Goal: Browse casually: Explore the website without a specific task or goal

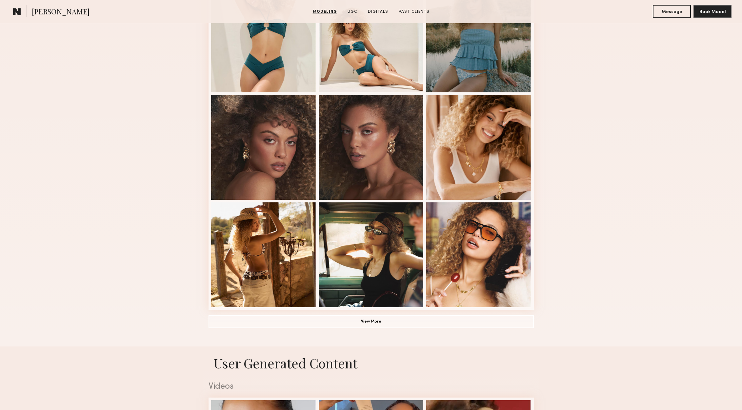
scroll to position [328, 0]
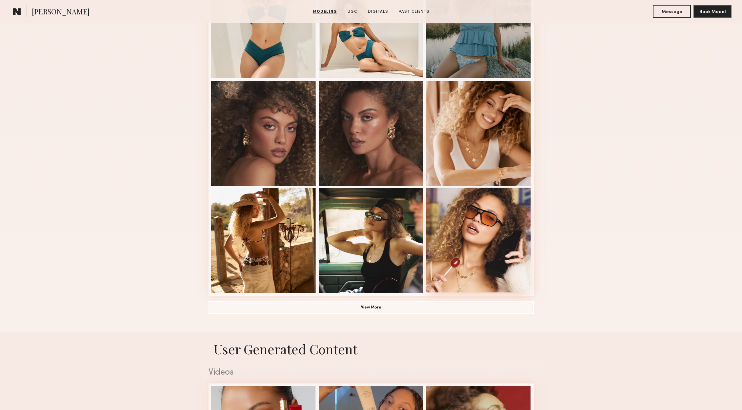
click at [498, 249] on div at bounding box center [478, 240] width 105 height 105
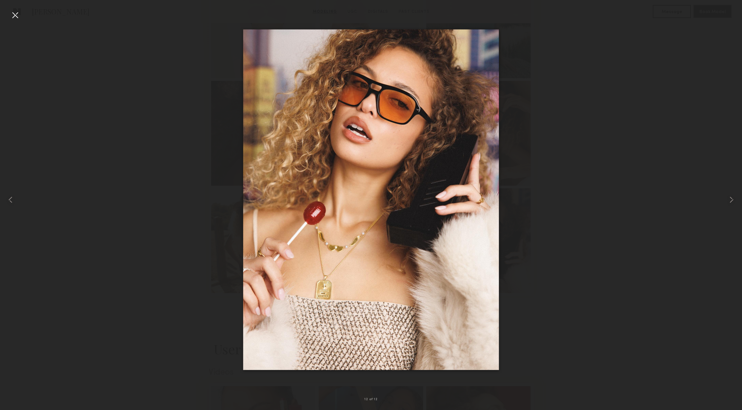
click at [12, 16] on div at bounding box center [15, 15] width 10 height 10
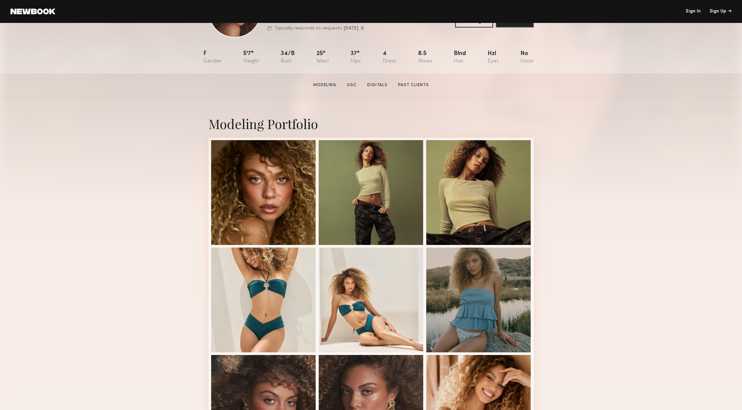
scroll to position [0, 0]
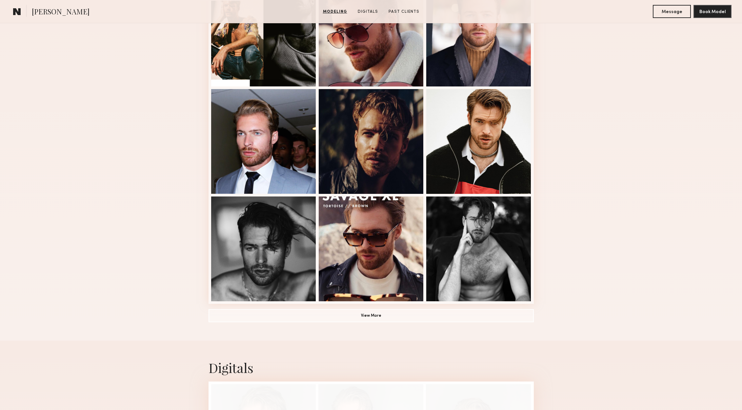
scroll to position [321, 0]
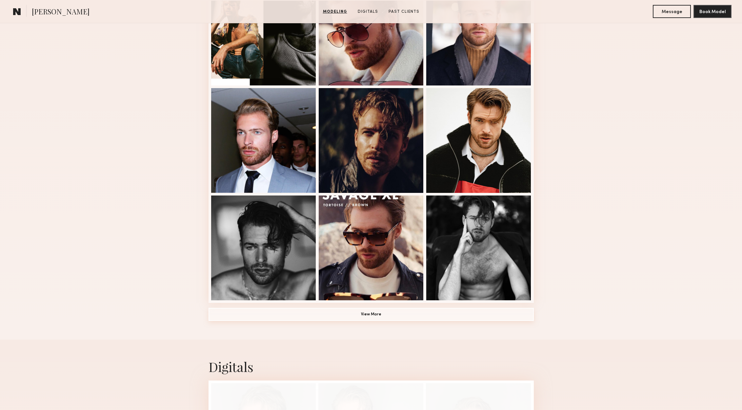
click at [309, 319] on button "View More" at bounding box center [370, 314] width 325 height 13
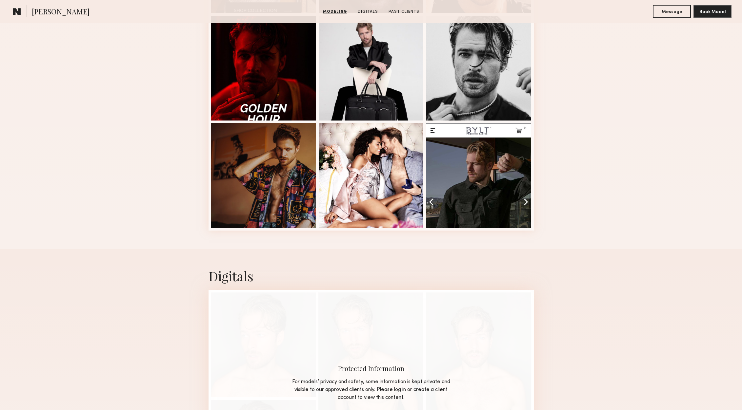
scroll to position [822, 0]
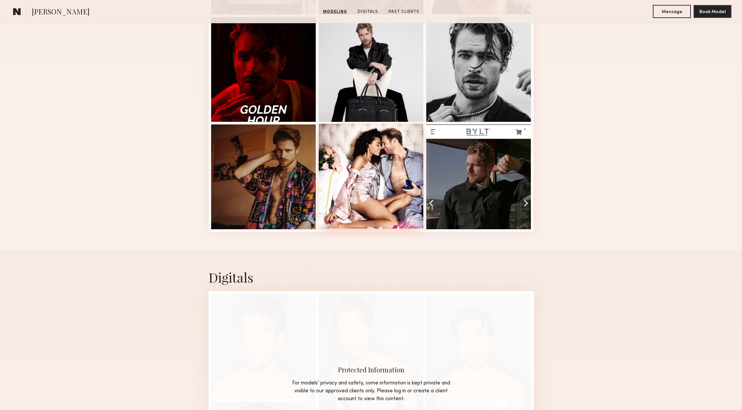
click at [353, 176] on div at bounding box center [371, 176] width 105 height 105
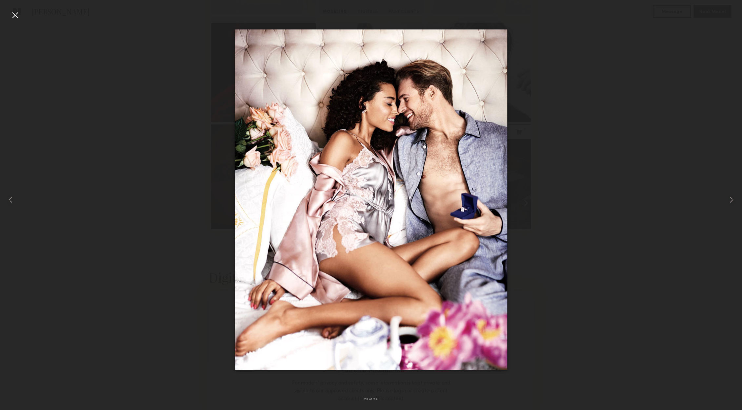
click at [14, 15] on div at bounding box center [15, 15] width 10 height 10
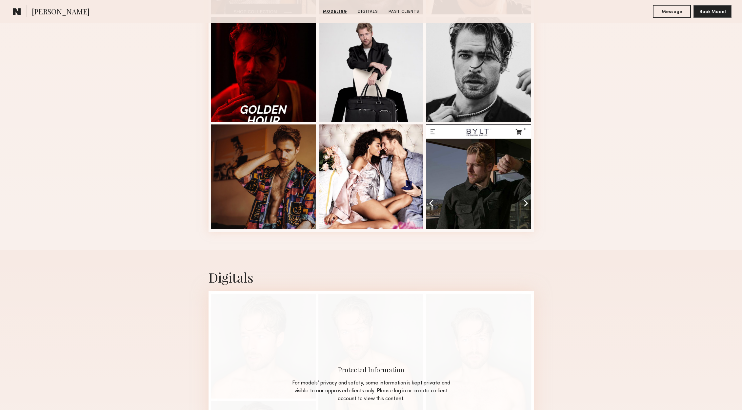
scroll to position [801, 0]
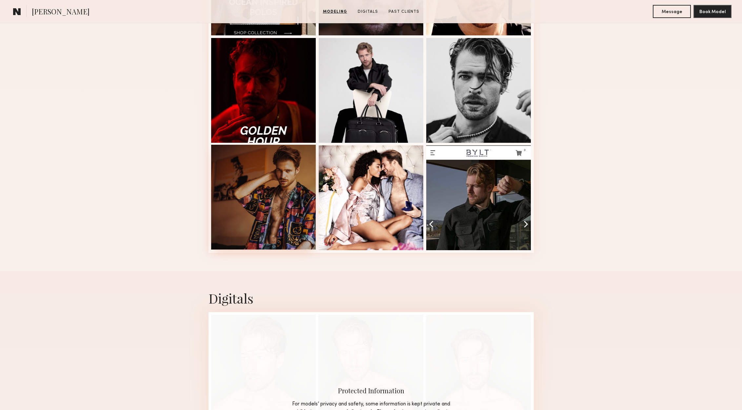
click at [274, 221] on div at bounding box center [263, 197] width 105 height 105
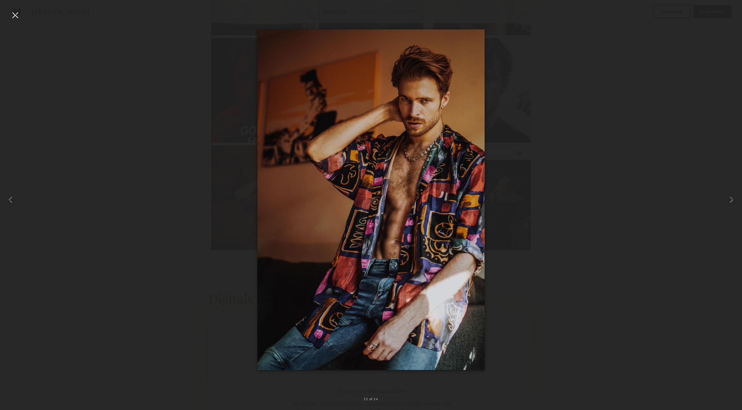
click at [13, 14] on div at bounding box center [15, 15] width 10 height 10
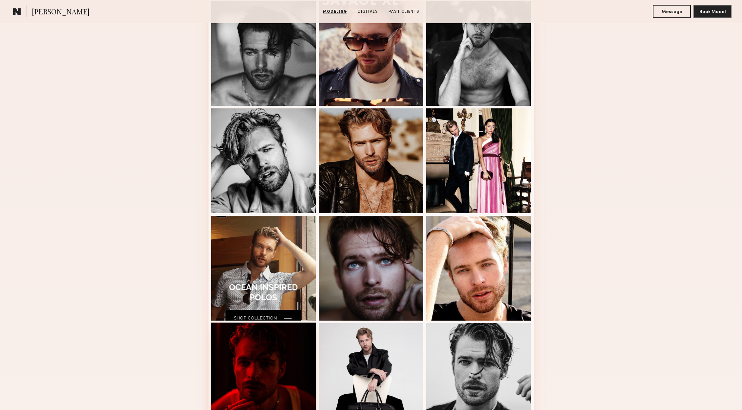
scroll to position [479, 0]
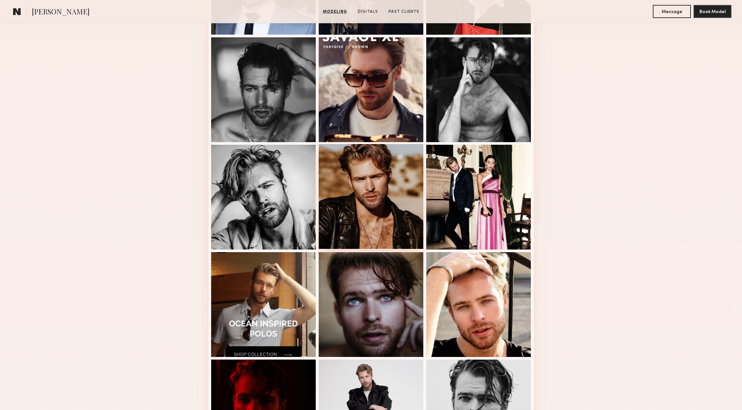
click at [360, 218] on div at bounding box center [371, 196] width 105 height 105
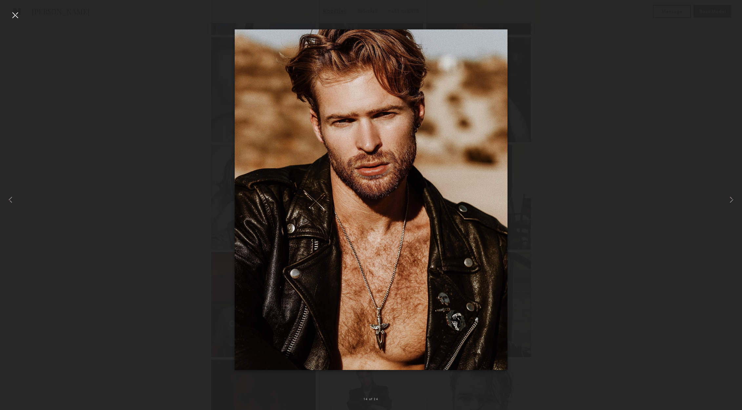
click at [14, 14] on div at bounding box center [15, 15] width 10 height 10
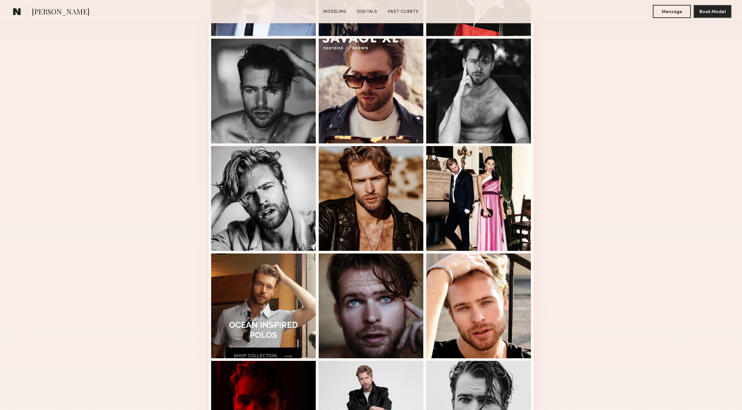
scroll to position [520, 0]
